Goal: Task Accomplishment & Management: Manage account settings

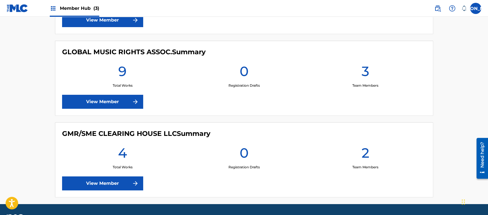
scroll to position [210, 0]
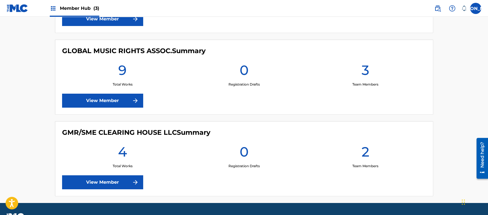
click at [168, 104] on div "GLOBAL MUSIC RIGHTS ASSOC. Summary 9 Total Works 0 Registration Drafts 3 Team M…" at bounding box center [244, 77] width 378 height 75
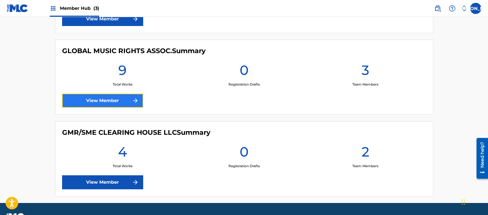
click at [124, 99] on link "View Member" at bounding box center [102, 101] width 81 height 14
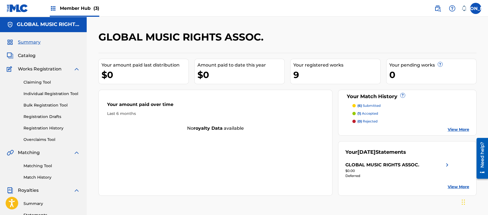
click at [139, 137] on div "Your amount paid over time Last 6 months No royalty data available" at bounding box center [215, 143] width 234 height 106
click at [134, 147] on div "Your amount paid over time Last 6 months No royalty data available" at bounding box center [215, 143] width 234 height 106
click at [60, 128] on link "Registration History" at bounding box center [51, 128] width 57 height 6
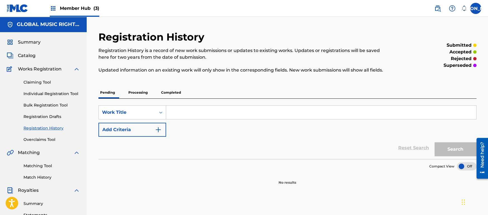
click at [140, 94] on p "Processing" at bounding box center [138, 93] width 23 height 12
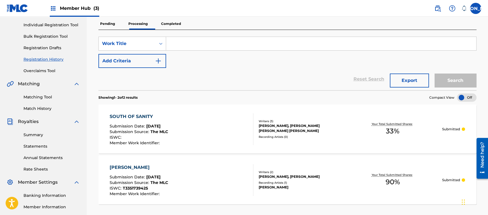
scroll to position [69, 0]
click at [176, 28] on p "Completed" at bounding box center [170, 24] width 23 height 12
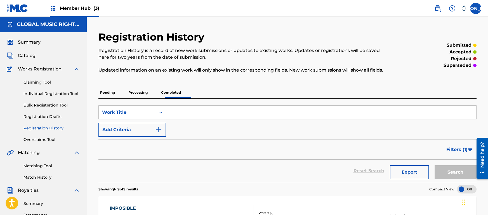
click at [105, 89] on p "Pending" at bounding box center [107, 93] width 18 height 12
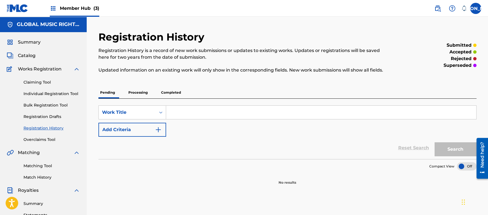
click at [105, 83] on div "Registration History Registration History is a record of new work submissions o…" at bounding box center [287, 108] width 378 height 154
click at [32, 57] on span "Catalog" at bounding box center [27, 55] width 18 height 7
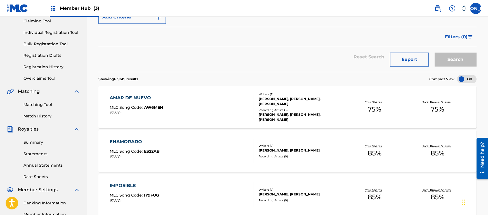
scroll to position [59, 0]
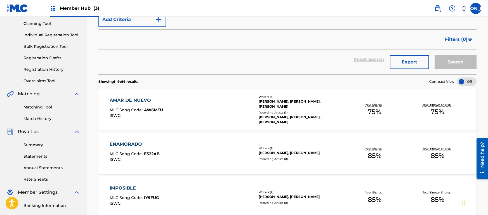
click at [294, 51] on div "Reset Search Export Search" at bounding box center [287, 60] width 378 height 20
click at [260, 39] on div "Filters ( 0 )" at bounding box center [287, 39] width 378 height 20
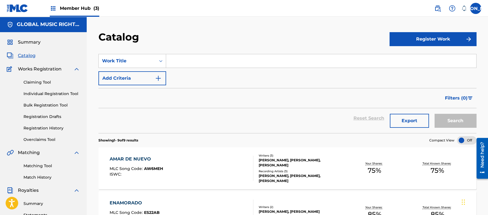
click at [60, 10] on span "Member Hub (3)" at bounding box center [79, 8] width 39 height 6
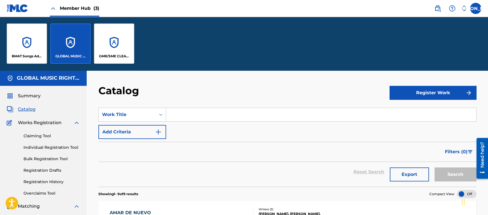
click at [21, 8] on img at bounding box center [18, 8] width 22 height 8
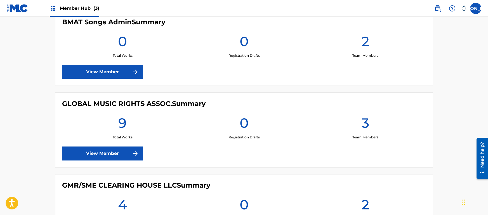
scroll to position [200, 0]
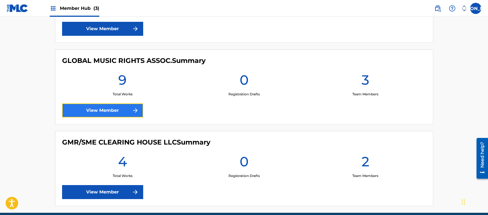
click at [142, 109] on link "View Member" at bounding box center [102, 111] width 81 height 14
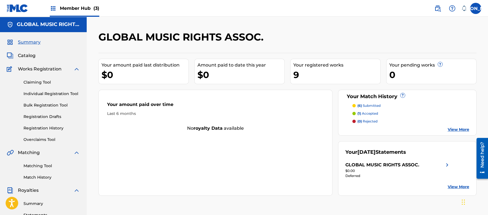
click at [33, 173] on div "Matching Tool Match History" at bounding box center [43, 168] width 73 height 24
click at [40, 176] on link "Match History" at bounding box center [51, 178] width 57 height 6
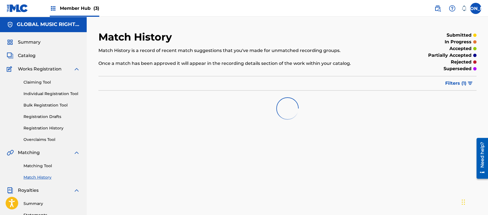
click at [259, 66] on p "Once a match has been approved it will appear in the recording details section …" at bounding box center [243, 63] width 291 height 7
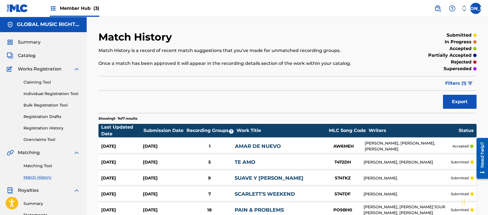
click at [344, 54] on div "Match History is a record of recent match suggestions that you've made for unma…" at bounding box center [243, 57] width 291 height 20
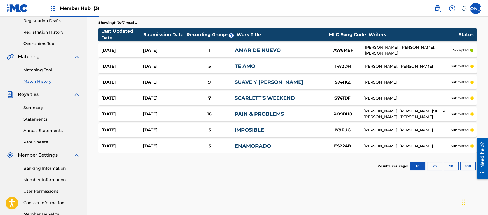
scroll to position [78, 0]
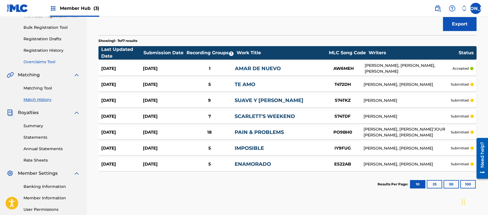
click at [46, 61] on link "Overclaims Tool" at bounding box center [51, 62] width 57 height 6
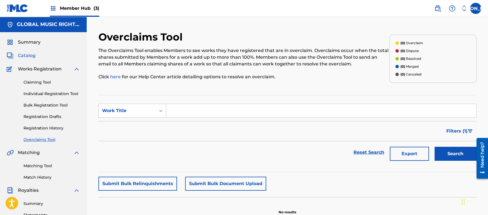
click at [22, 57] on span "Catalog" at bounding box center [27, 55] width 18 height 7
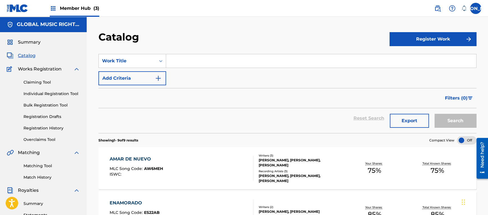
click at [261, 14] on nav "Member Hub (3) JA JA [PERSON_NAME] [PERSON_NAME][EMAIL_ADDRESS][DOMAIN_NAME] No…" at bounding box center [244, 8] width 488 height 17
